Goal: Task Accomplishment & Management: Use online tool/utility

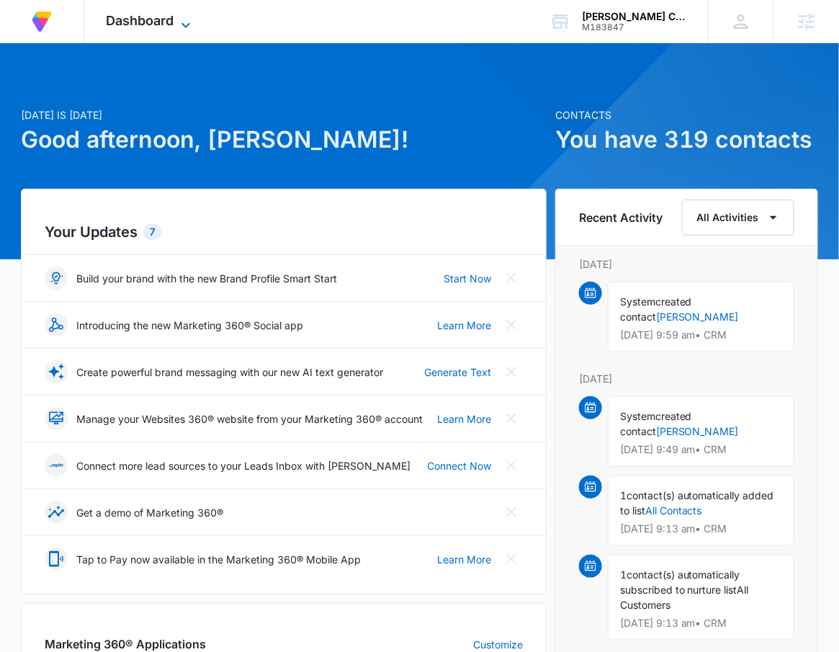
click at [133, 13] on span "Dashboard" at bounding box center [140, 20] width 68 height 15
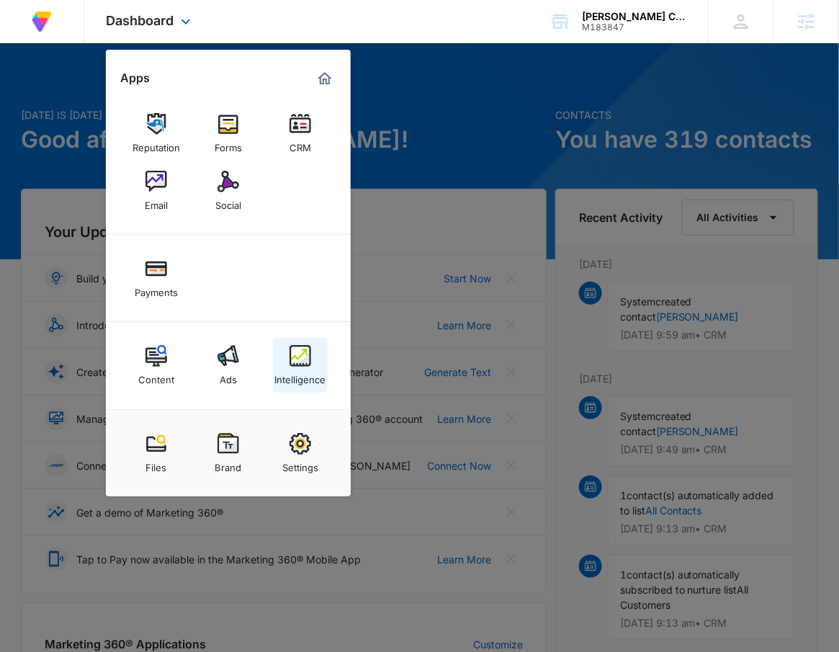
click at [291, 354] on img at bounding box center [301, 356] width 22 height 22
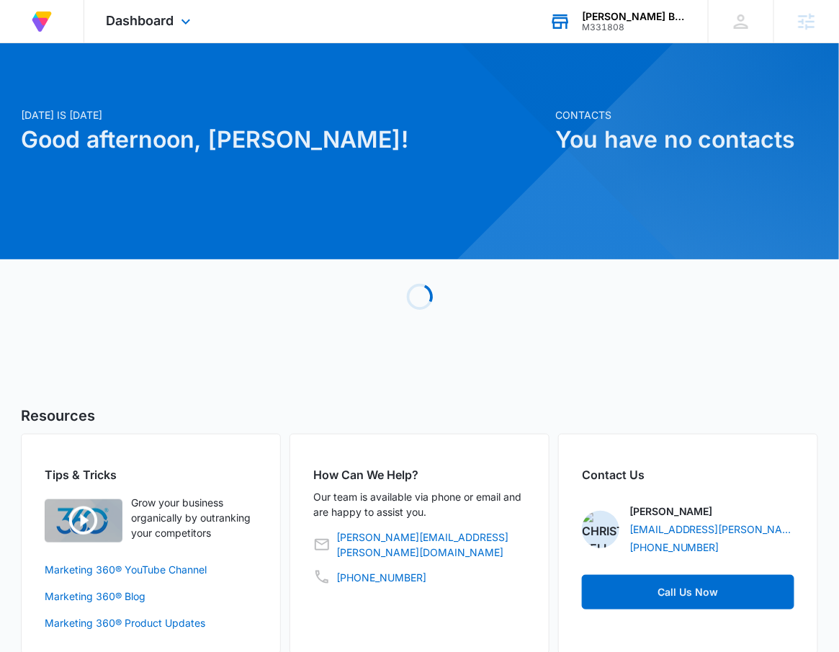
click at [682, 26] on div "M331808" at bounding box center [634, 27] width 105 height 10
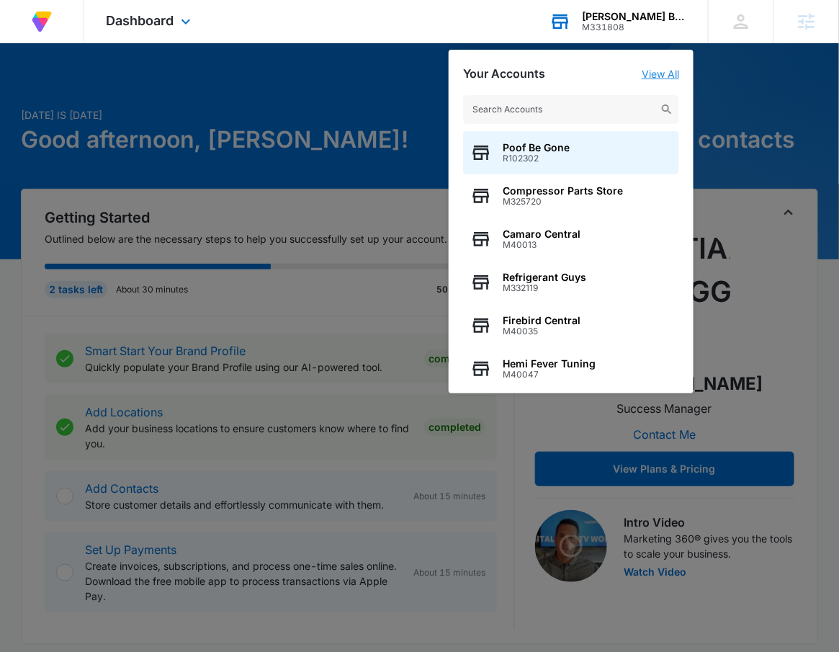
click at [659, 69] on link "View All" at bounding box center [660, 74] width 37 height 12
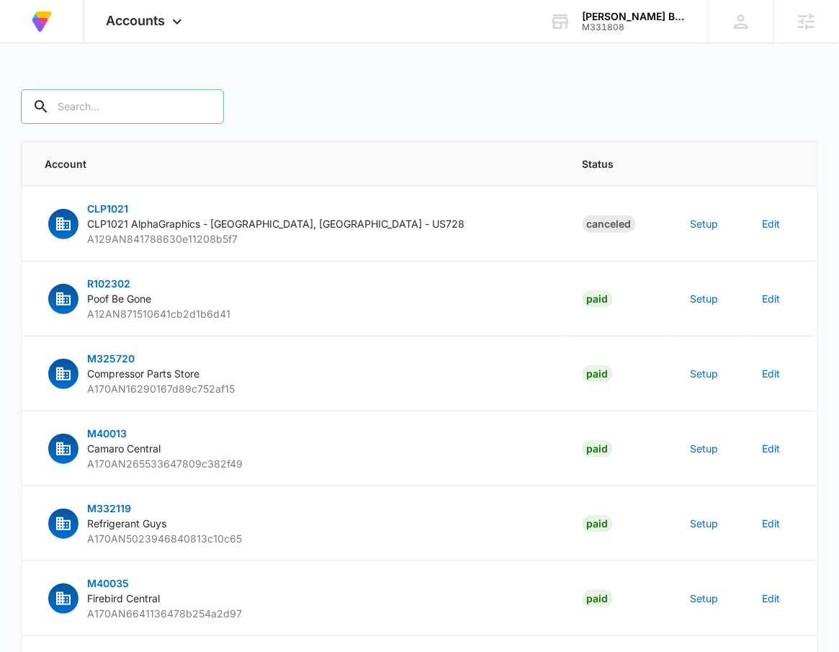
click at [104, 112] on input "text" at bounding box center [122, 106] width 203 height 35
type input "M331808"
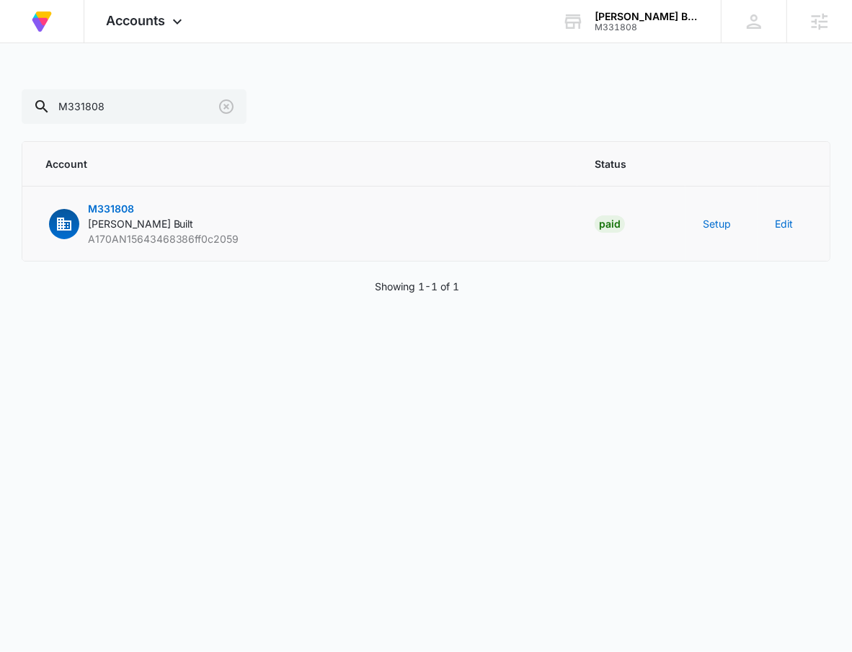
click at [709, 212] on td "Setup" at bounding box center [721, 224] width 72 height 75
click at [712, 220] on button "Setup" at bounding box center [716, 223] width 28 height 15
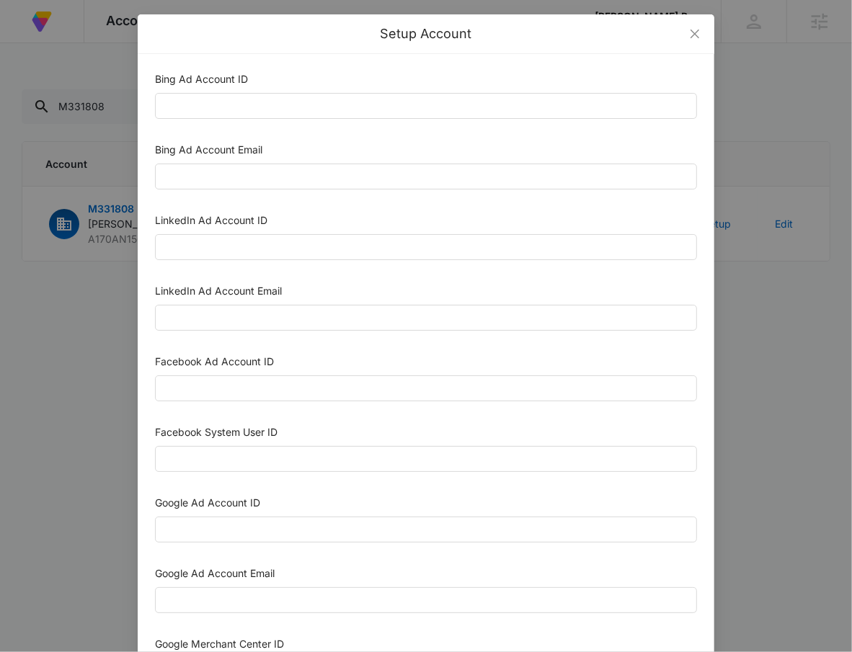
scroll to position [634, 0]
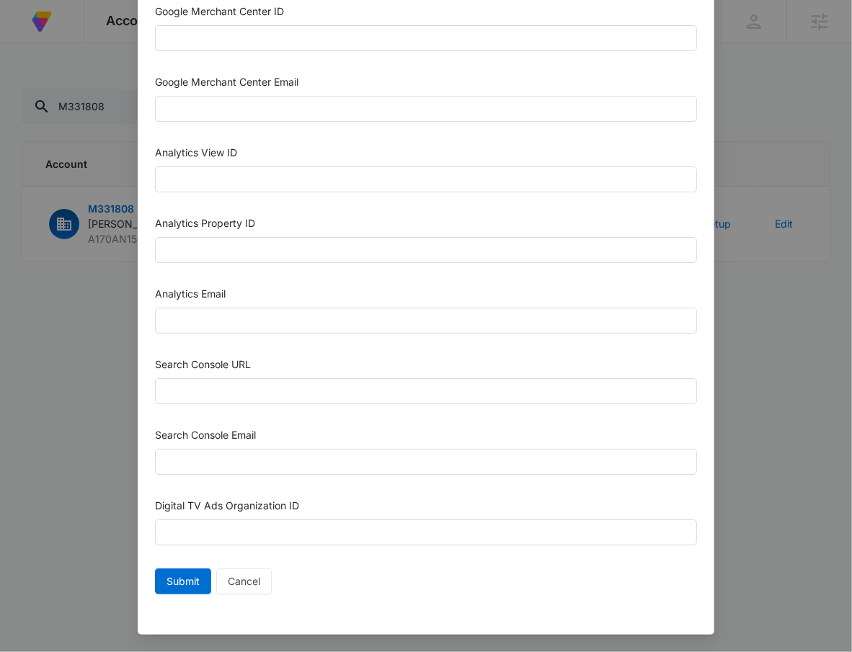
click at [63, 385] on div "Setup Account Bing Ad Account ID Bing Ad Account Email LinkedIn Ad Account ID L…" at bounding box center [426, 326] width 852 height 652
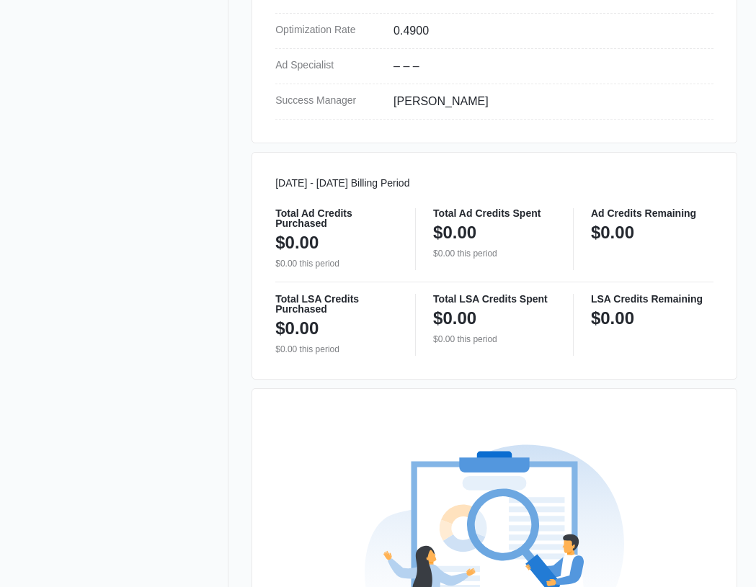
scroll to position [875, 0]
